Goal: Task Accomplishment & Management: Complete application form

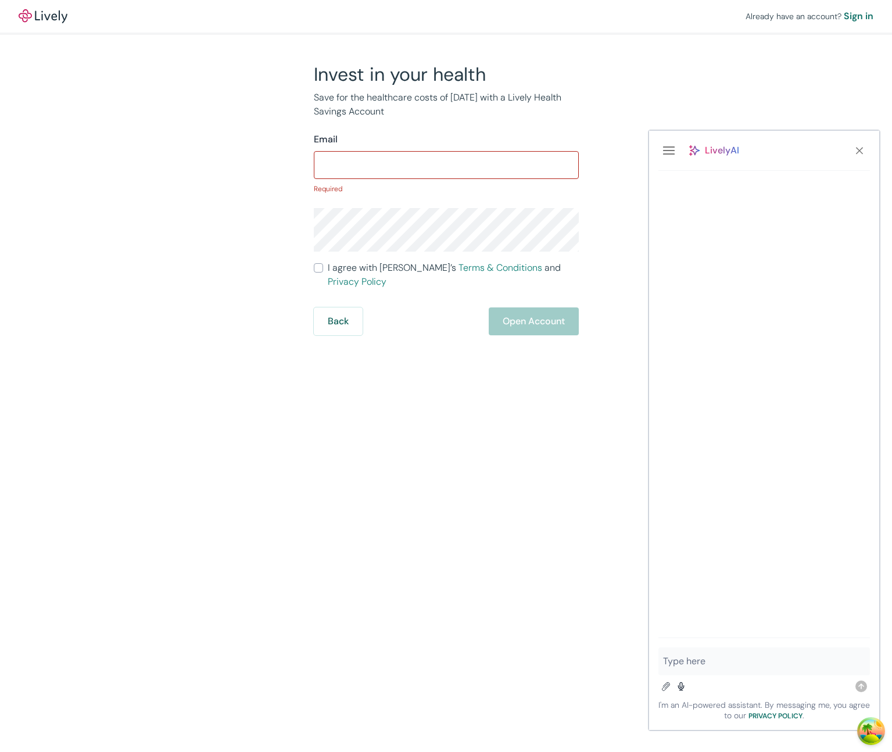
click at [525, 378] on div "Already have an account? Sign in Invest in your health Save for the healthcare …" at bounding box center [446, 376] width 892 height 752
click at [599, 392] on div "Already have an account? Sign in Invest in your health Save for the healthcare …" at bounding box center [446, 376] width 892 height 752
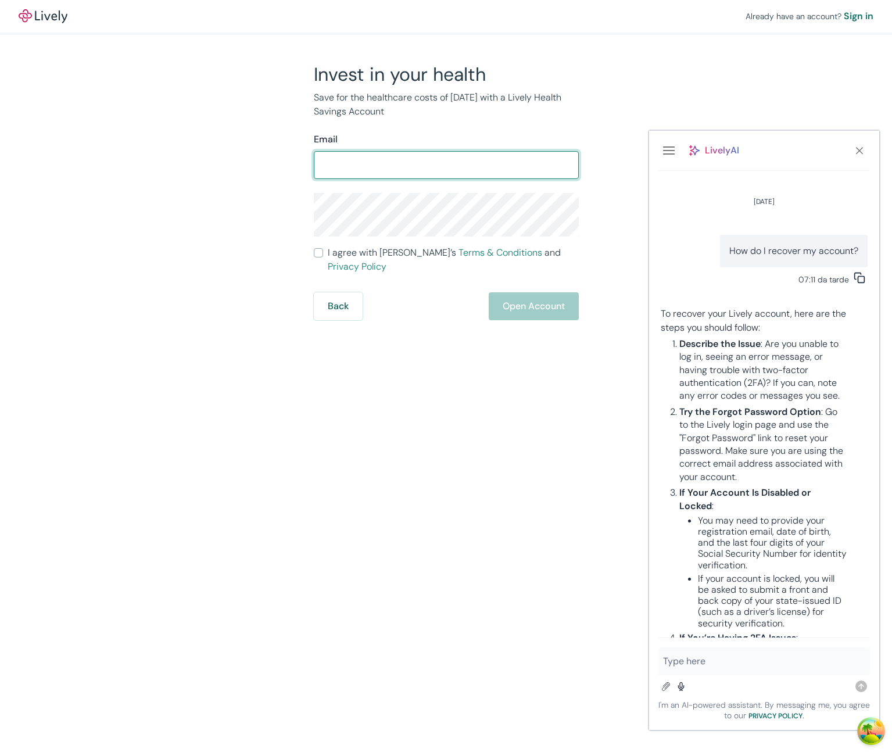
scroll to position [375, 0]
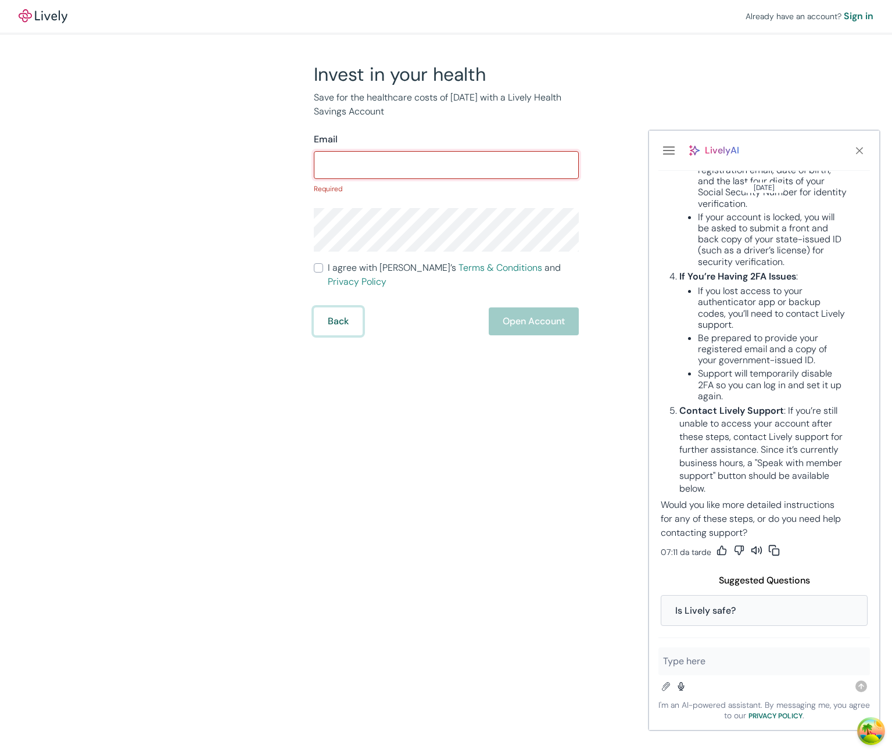
click at [335, 313] on button "Back" at bounding box center [338, 321] width 49 height 28
